Goal: Information Seeking & Learning: Learn about a topic

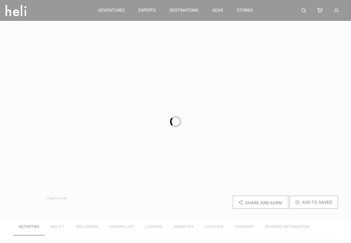
click at [82, 65] on div at bounding box center [175, 121] width 351 height 243
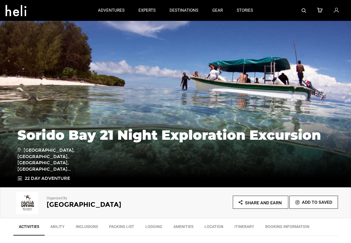
click at [85, 226] on link "Inclusions" at bounding box center [86, 228] width 33 height 14
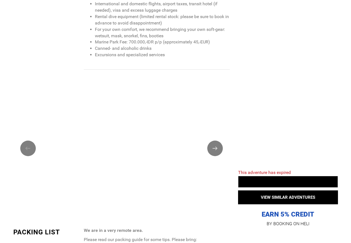
scroll to position [855, 0]
